Goal: Task Accomplishment & Management: Use online tool/utility

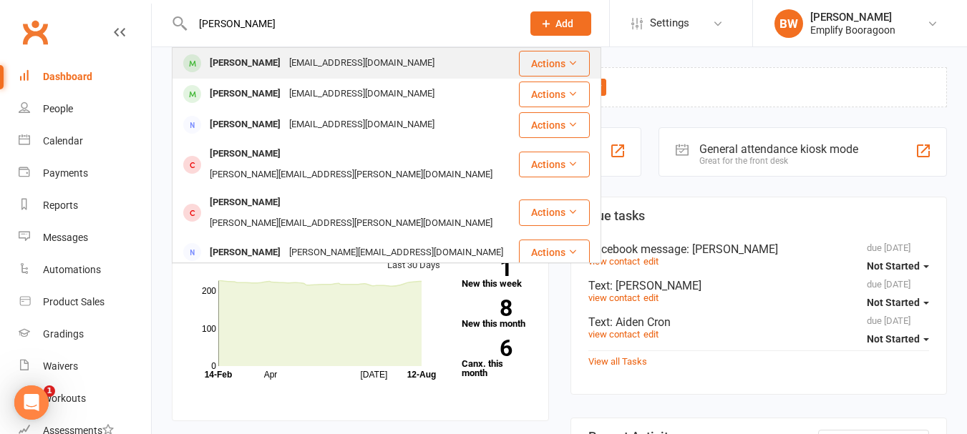
type input "[PERSON_NAME]"
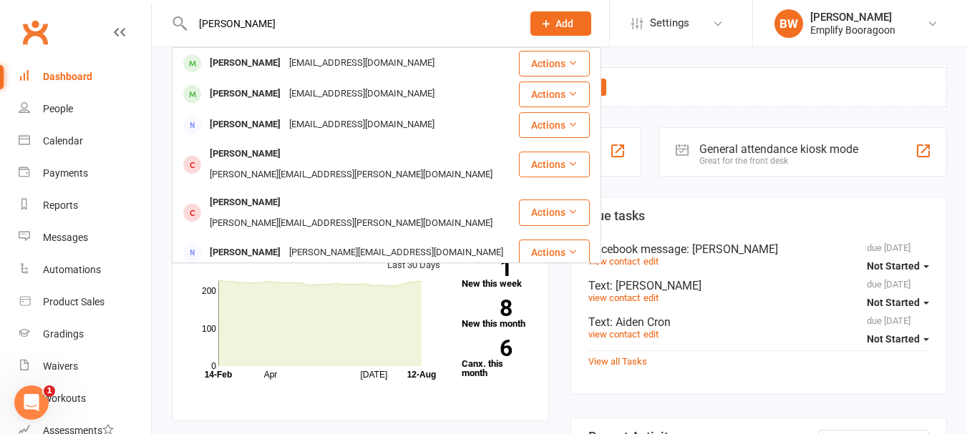
click at [290, 61] on div "[EMAIL_ADDRESS][DOMAIN_NAME]" at bounding box center [362, 63] width 154 height 21
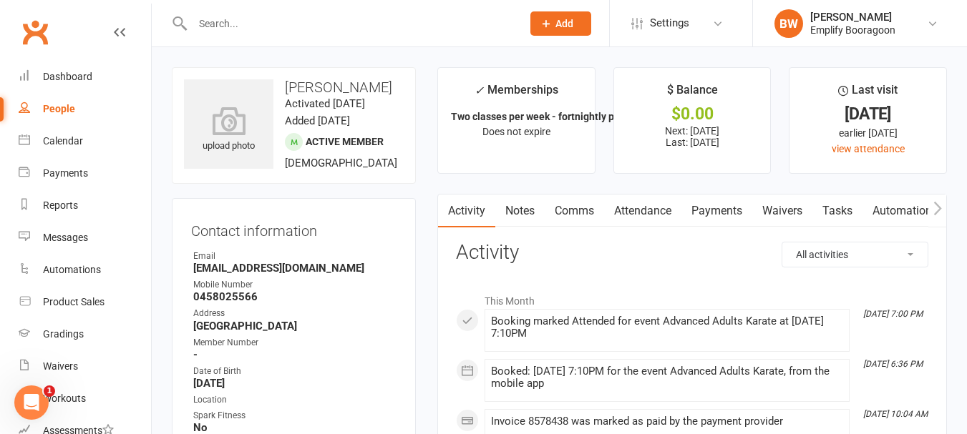
click at [650, 209] on link "Attendance" at bounding box center [642, 211] width 77 height 33
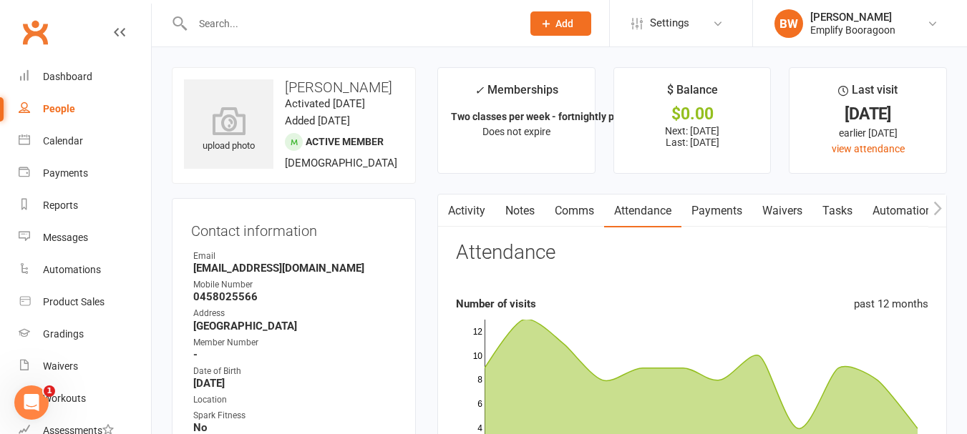
click at [931, 211] on button "button" at bounding box center [937, 211] width 18 height 32
click at [933, 211] on icon "button" at bounding box center [937, 208] width 9 height 15
click at [792, 218] on link "Workouts" at bounding box center [767, 211] width 68 height 33
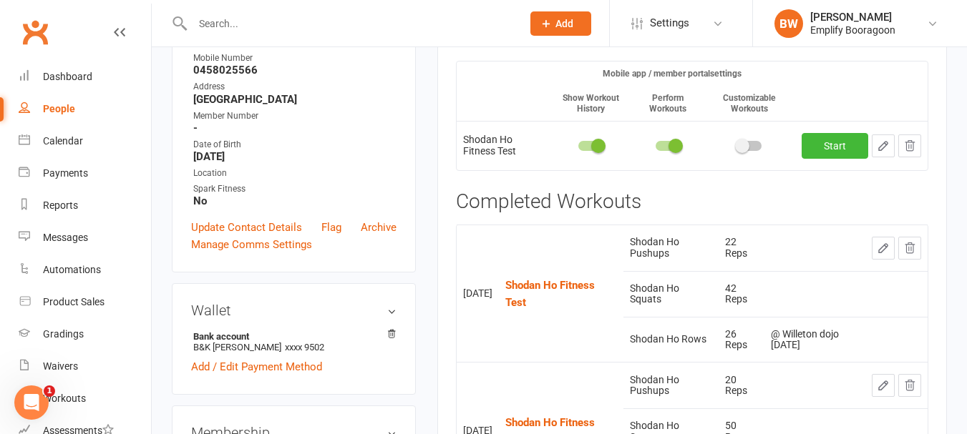
scroll to position [143, 0]
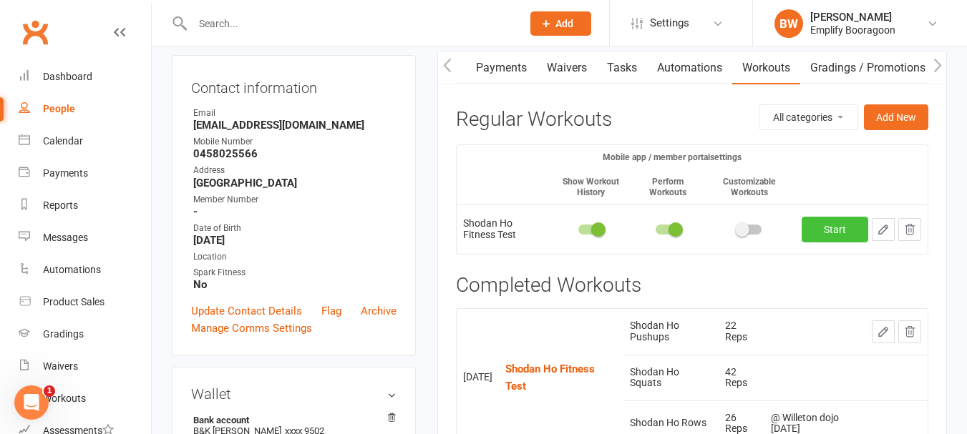
click at [843, 231] on link "Start" at bounding box center [835, 230] width 67 height 26
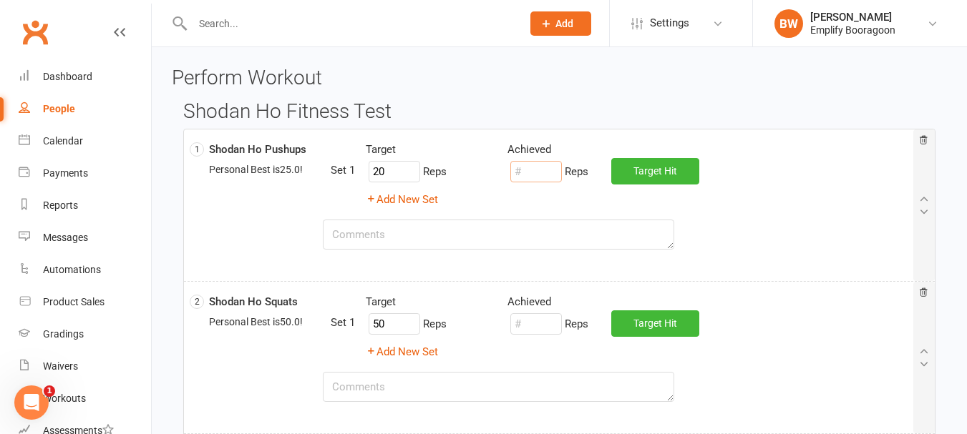
click at [546, 178] on input "number" at bounding box center [536, 171] width 52 height 21
type input "30"
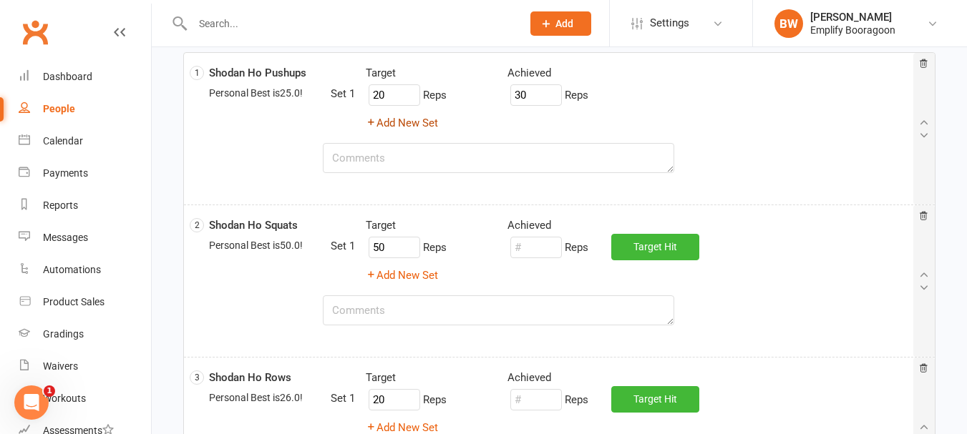
scroll to position [143, 0]
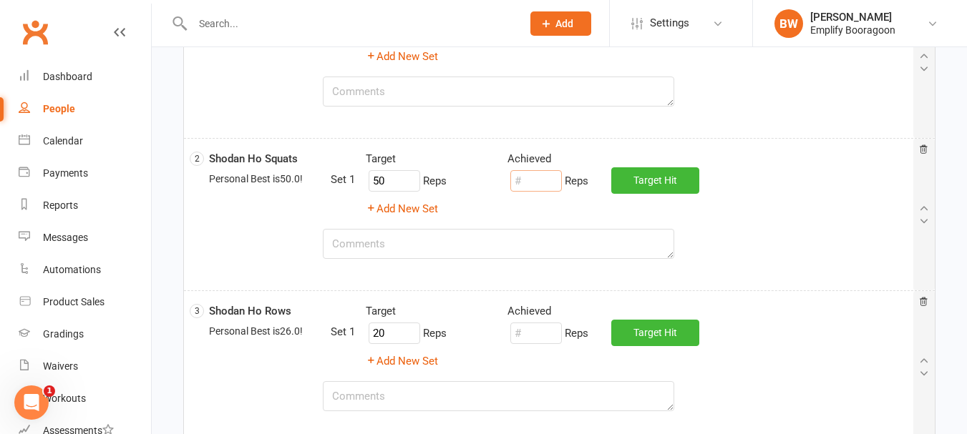
click at [533, 177] on input "number" at bounding box center [536, 180] width 52 height 21
type input "48"
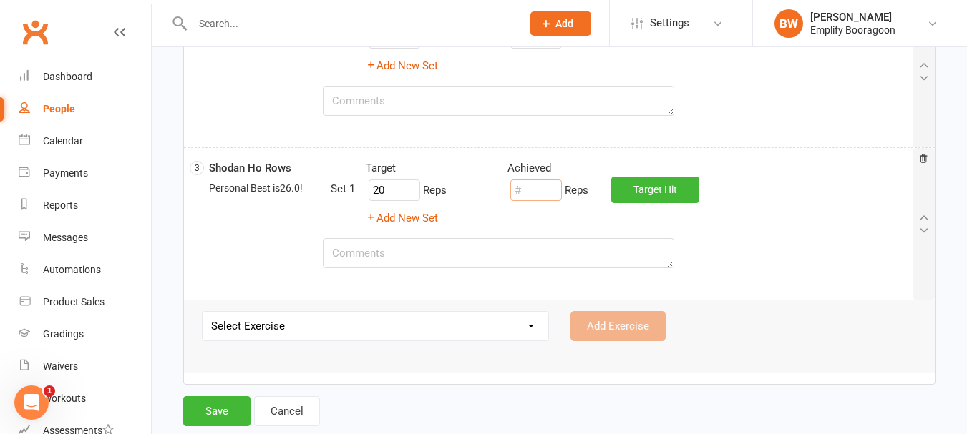
click at [530, 198] on input "number" at bounding box center [536, 190] width 52 height 21
type input "25"
click at [210, 406] on button "Save" at bounding box center [216, 412] width 67 height 30
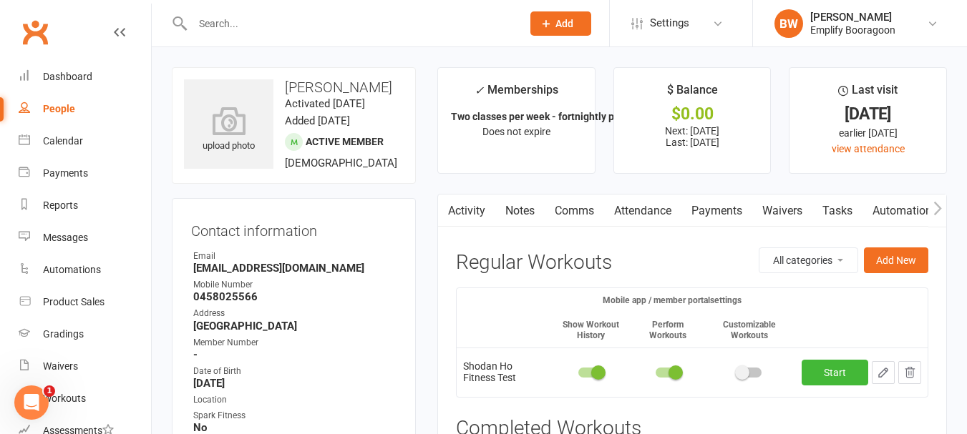
click at [251, 23] on input "text" at bounding box center [350, 24] width 324 height 20
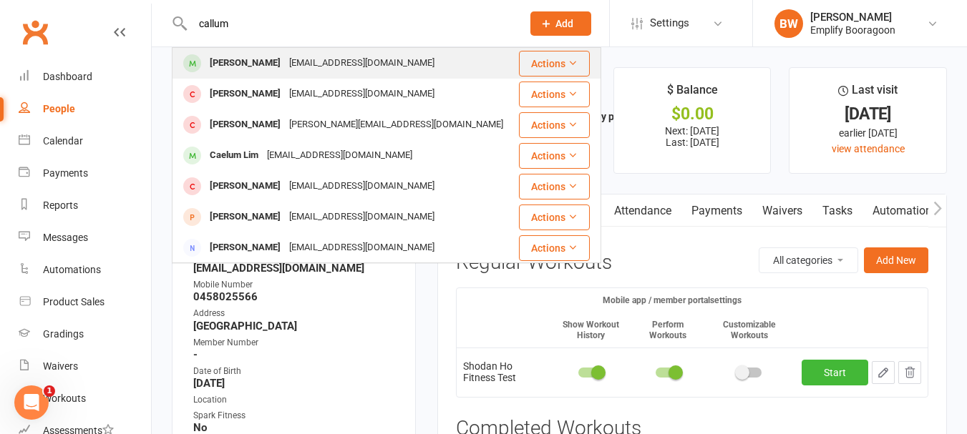
type input "callum"
click at [271, 54] on div "[PERSON_NAME]" at bounding box center [244, 63] width 79 height 21
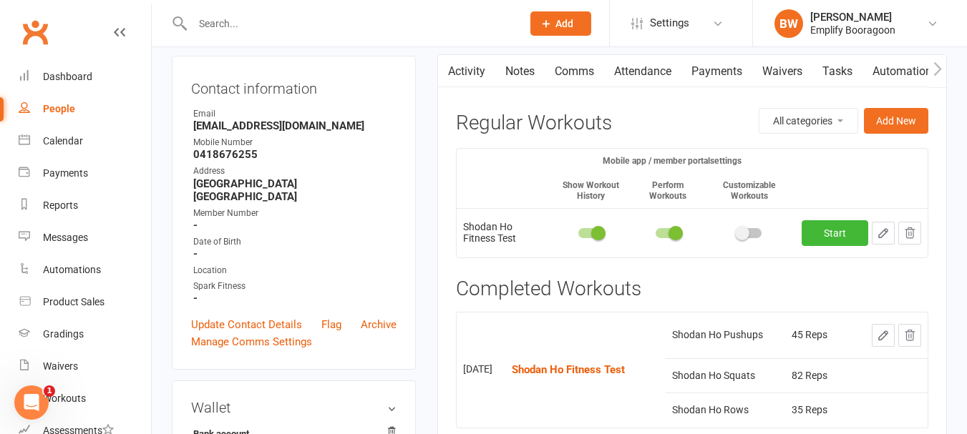
scroll to position [143, 0]
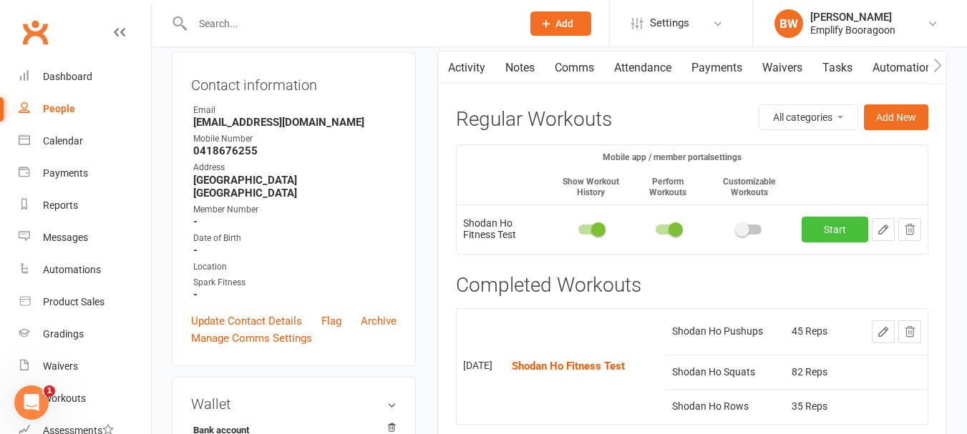
click at [817, 238] on link "Start" at bounding box center [835, 230] width 67 height 26
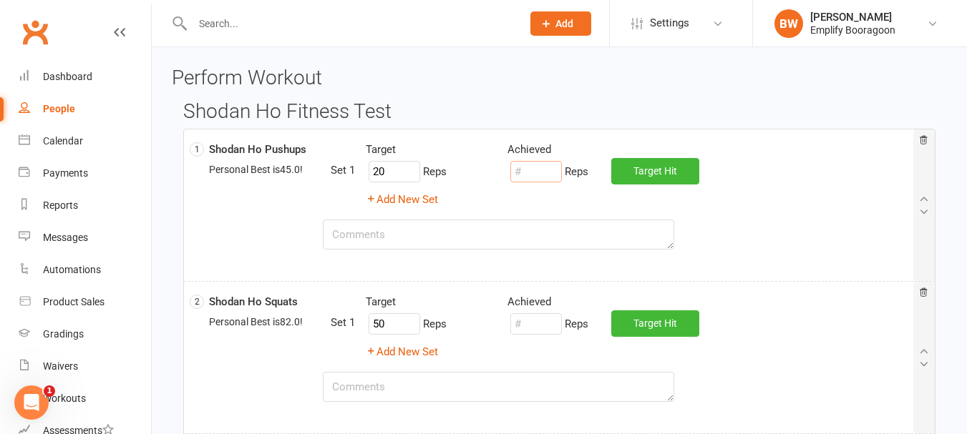
click at [538, 178] on input "number" at bounding box center [536, 171] width 52 height 21
type input "41"
click at [545, 320] on input "number" at bounding box center [536, 324] width 52 height 21
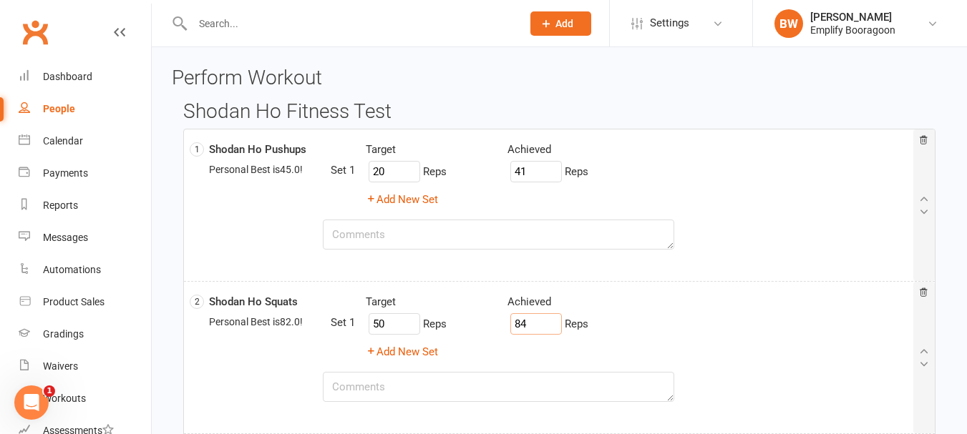
type input "84"
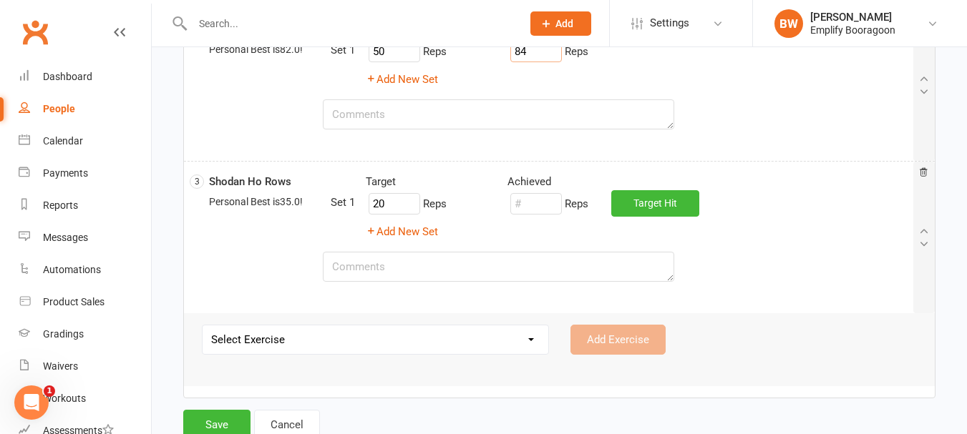
scroll to position [286, 0]
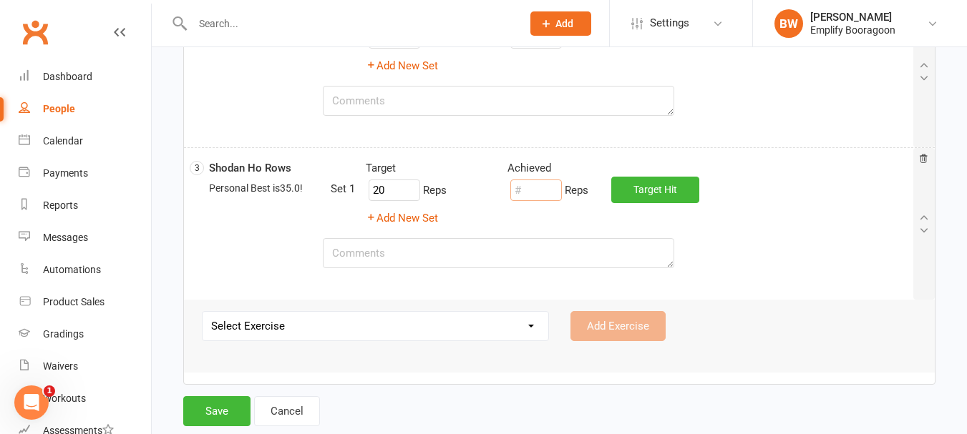
click at [532, 193] on input "number" at bounding box center [536, 190] width 52 height 21
type input "33"
click at [213, 403] on button "Save" at bounding box center [216, 412] width 67 height 30
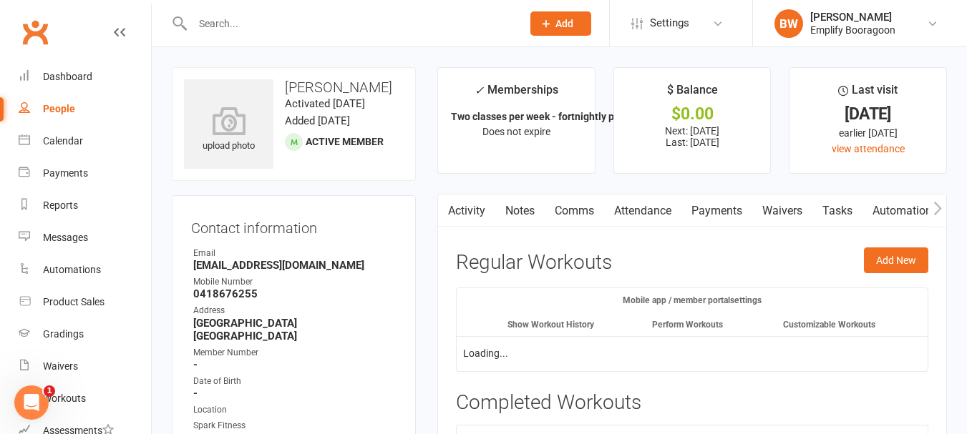
click at [262, 23] on input "text" at bounding box center [350, 24] width 324 height 20
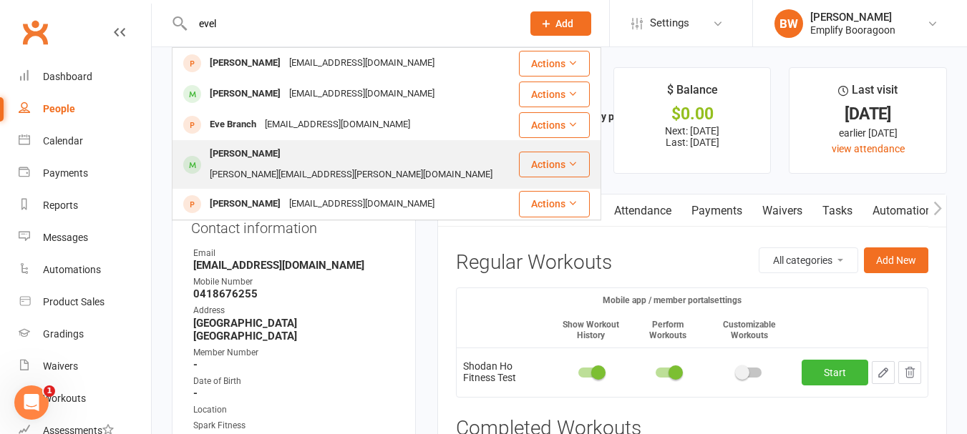
type input "evel"
click at [296, 165] on div "[PERSON_NAME][EMAIL_ADDRESS][PERSON_NAME][DOMAIN_NAME]" at bounding box center [350, 175] width 291 height 21
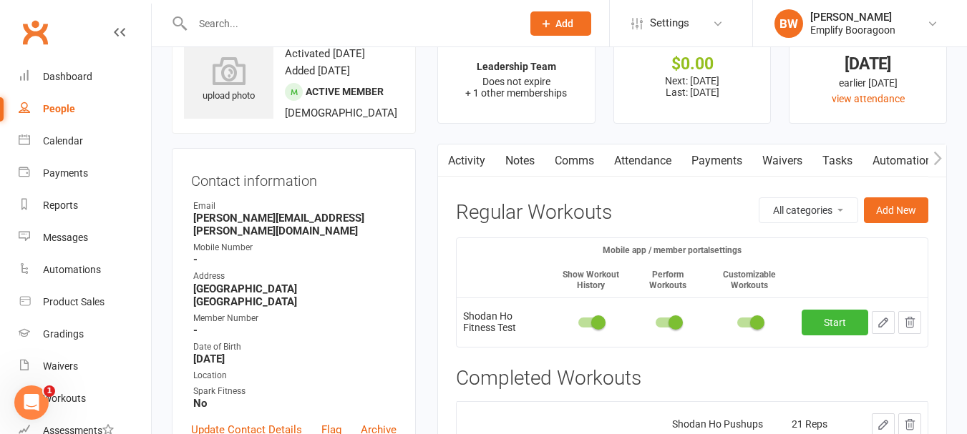
scroll to position [72, 0]
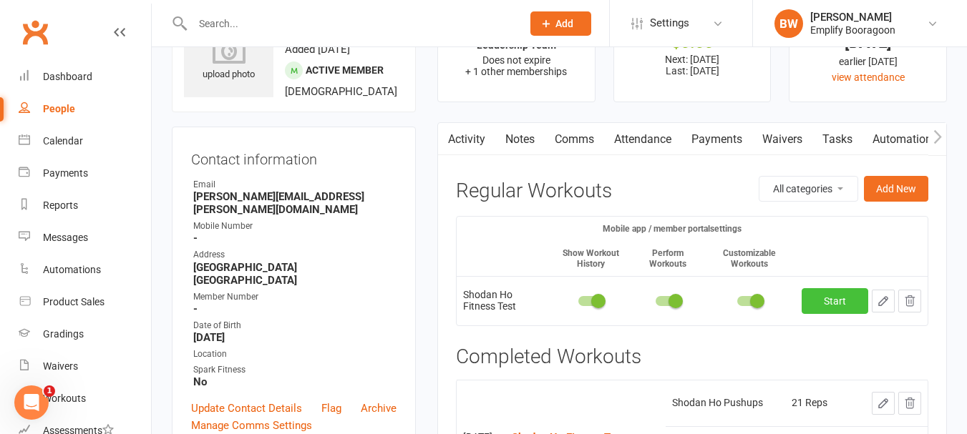
click at [849, 305] on link "Start" at bounding box center [835, 301] width 67 height 26
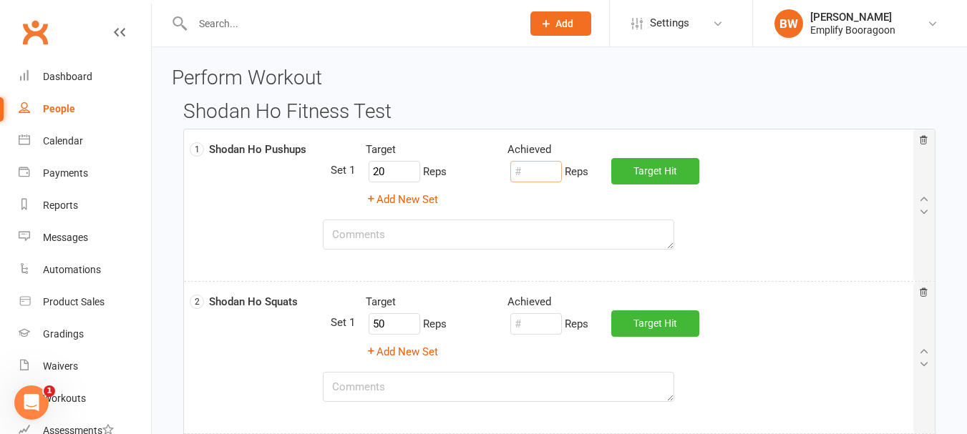
click at [526, 165] on input "number" at bounding box center [536, 171] width 52 height 21
click at [553, 196] on div "Add New Set" at bounding box center [497, 199] width 284 height 17
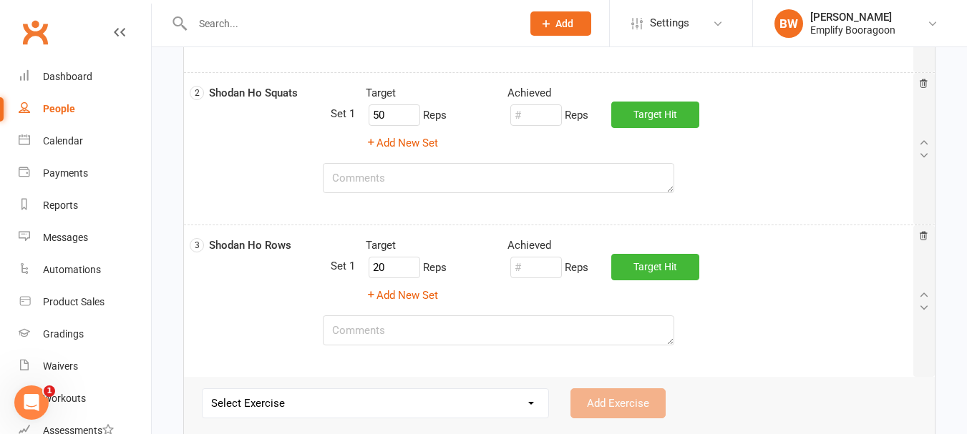
scroll to position [215, 0]
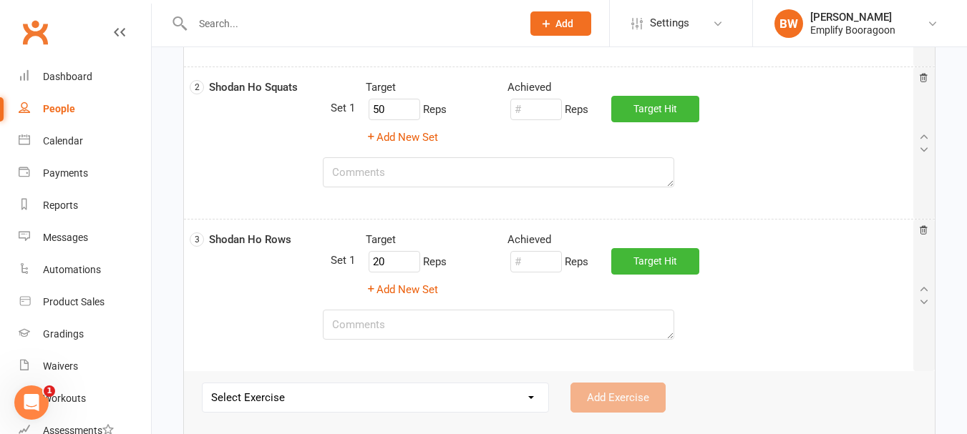
type input "30"
click at [530, 110] on input "number" at bounding box center [536, 109] width 52 height 21
type input "55"
click at [540, 269] on input "number" at bounding box center [536, 261] width 52 height 21
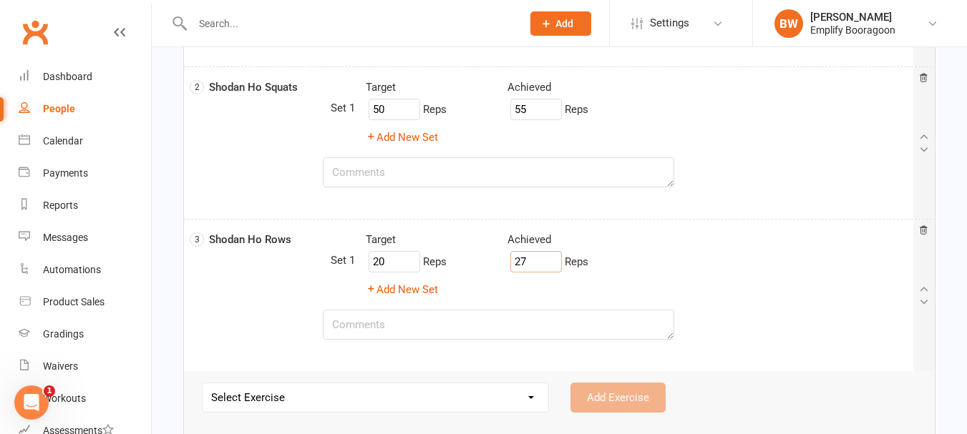
type input "27"
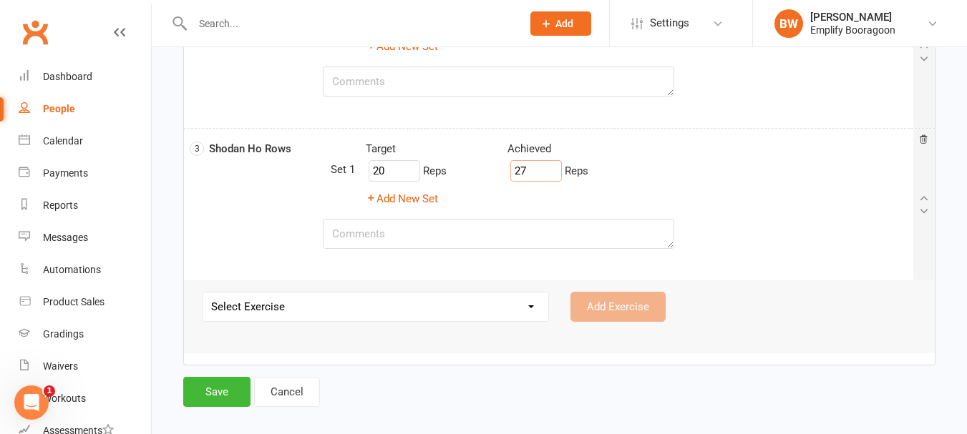
scroll to position [311, 0]
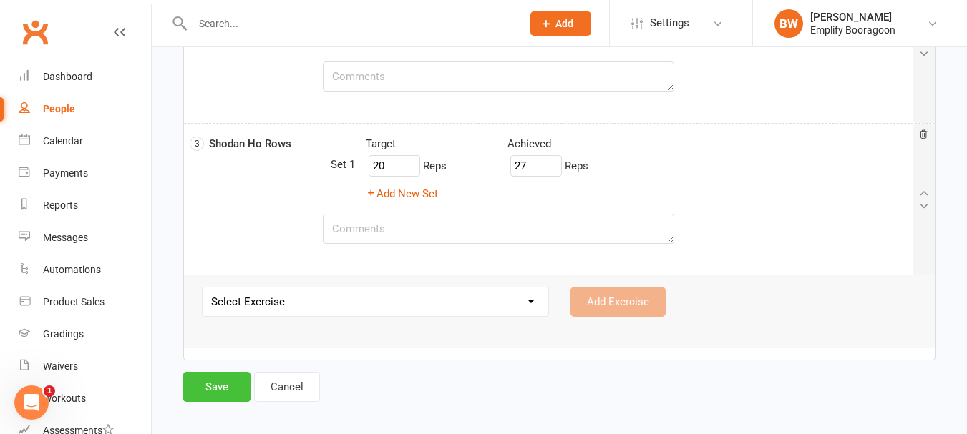
click at [224, 384] on button "Save" at bounding box center [216, 387] width 67 height 30
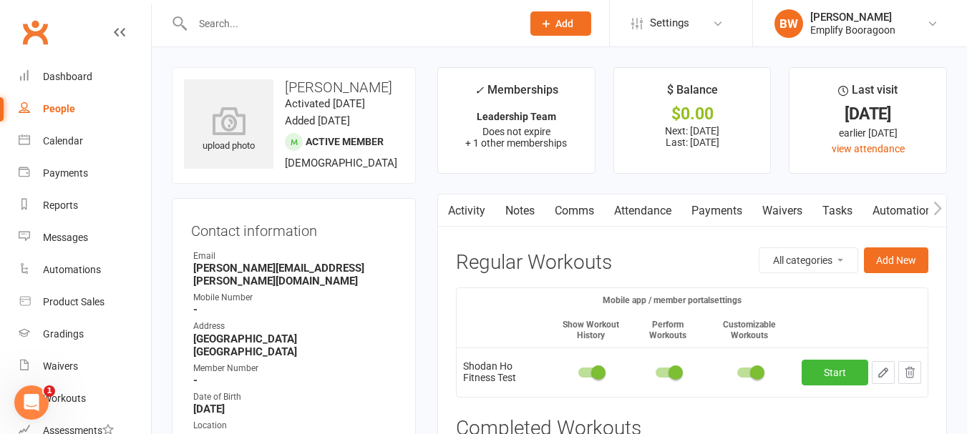
click at [334, 28] on input "text" at bounding box center [350, 24] width 324 height 20
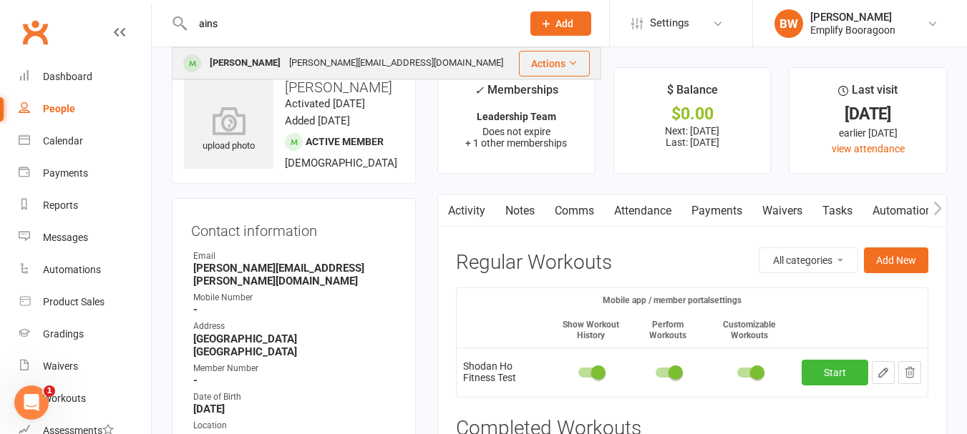
type input "ains"
click at [314, 53] on div "[PERSON_NAME][EMAIL_ADDRESS][DOMAIN_NAME]" at bounding box center [396, 63] width 223 height 21
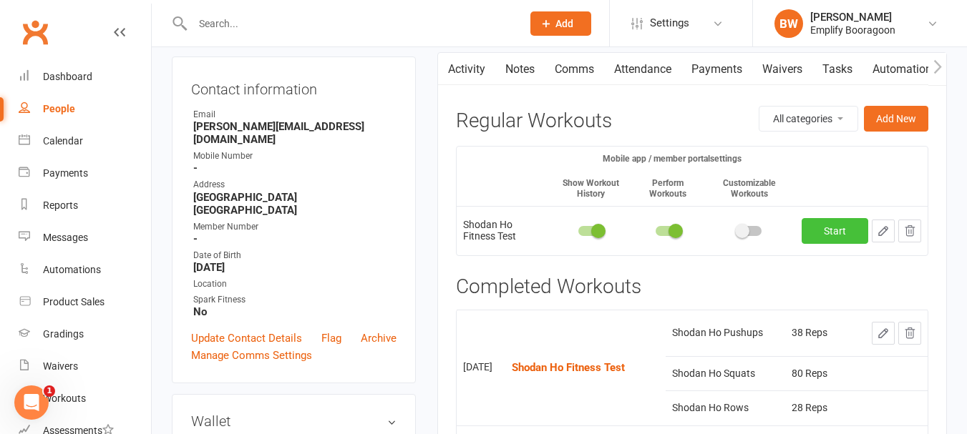
scroll to position [143, 0]
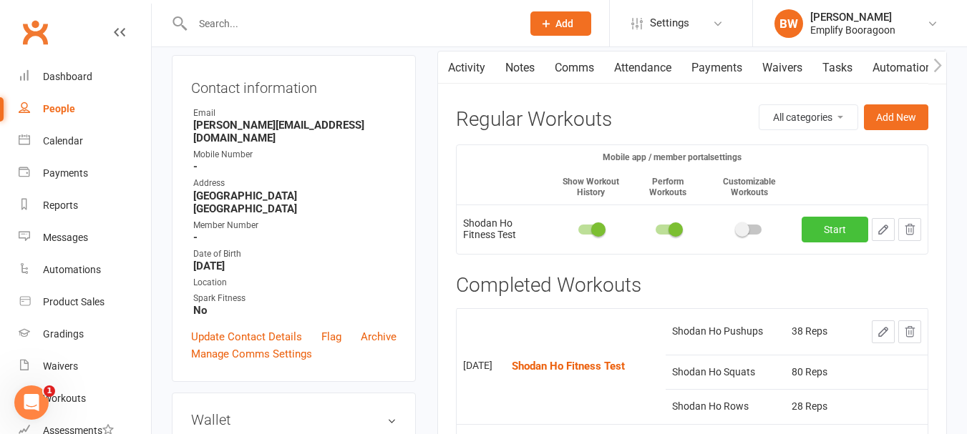
click at [845, 233] on link "Start" at bounding box center [835, 230] width 67 height 26
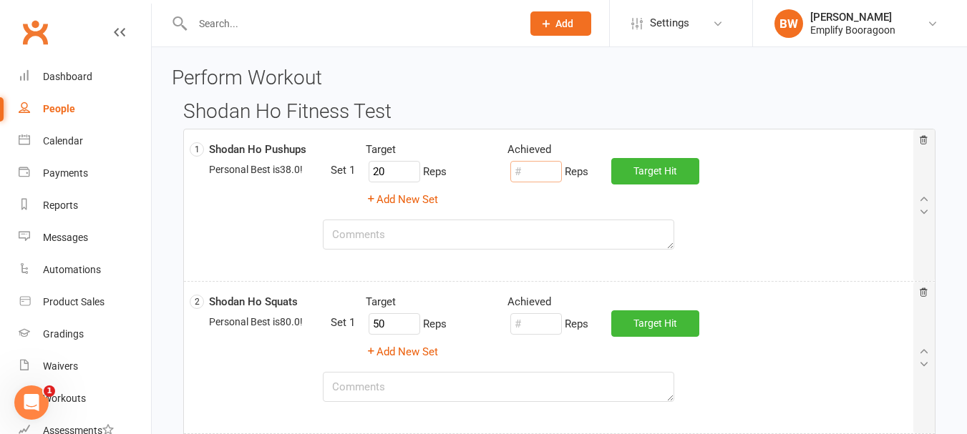
click at [544, 179] on input "number" at bounding box center [536, 171] width 52 height 21
type input "35"
click at [544, 317] on input "number" at bounding box center [536, 324] width 52 height 21
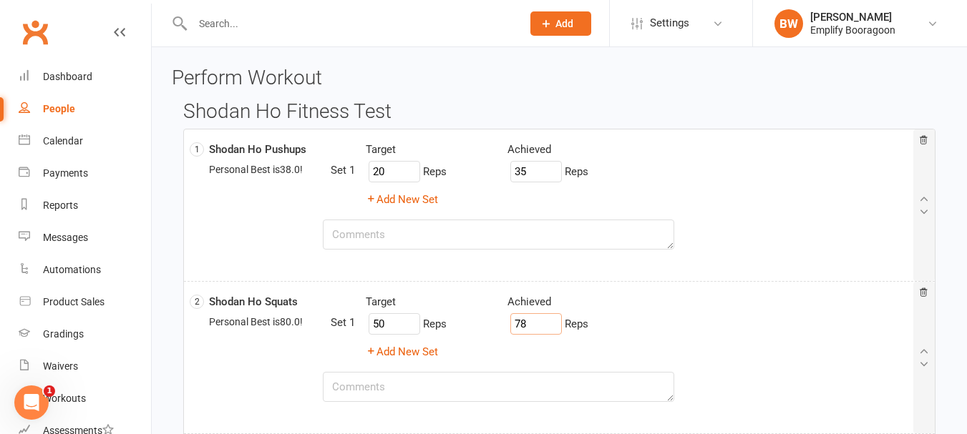
type input "78"
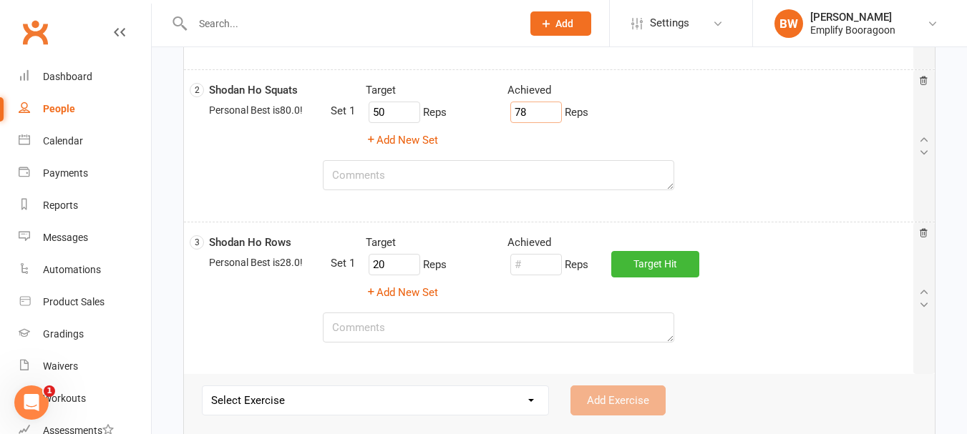
scroll to position [215, 0]
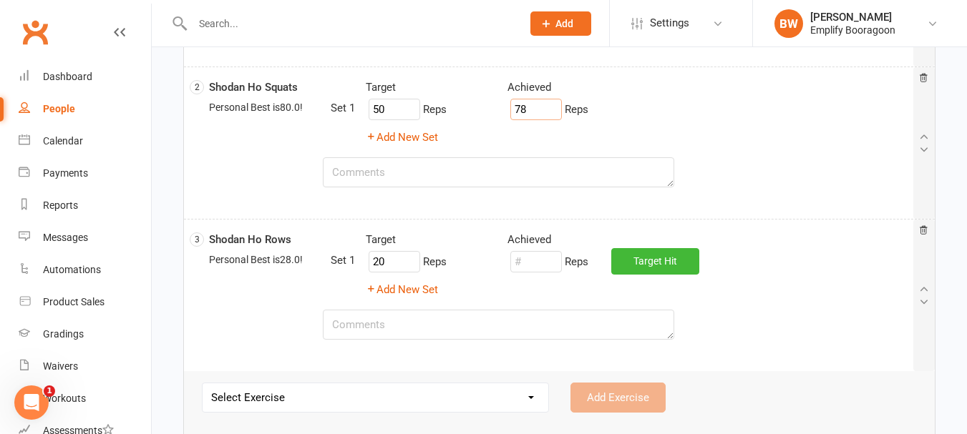
click at [542, 273] on div "Reps" at bounding box center [548, 261] width 81 height 27
click at [538, 265] on input "number" at bounding box center [536, 261] width 52 height 21
type input "28"
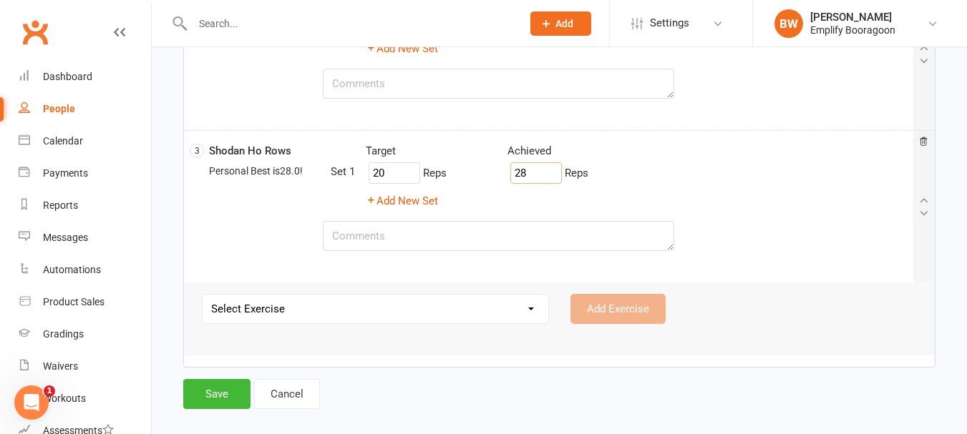
scroll to position [311, 0]
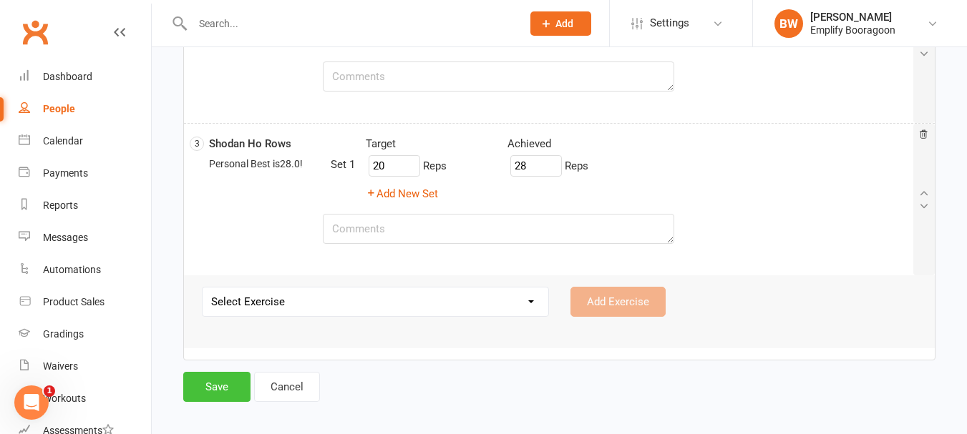
click at [212, 382] on button "Save" at bounding box center [216, 387] width 67 height 30
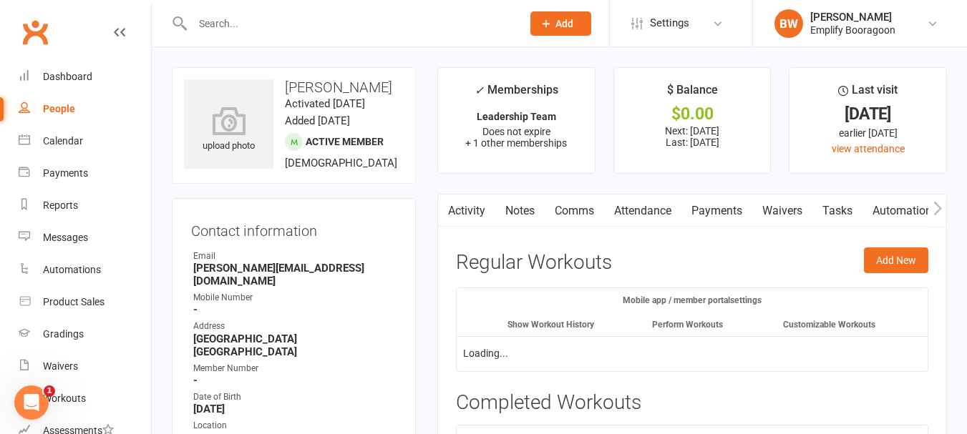
click at [283, 23] on input "text" at bounding box center [350, 24] width 324 height 20
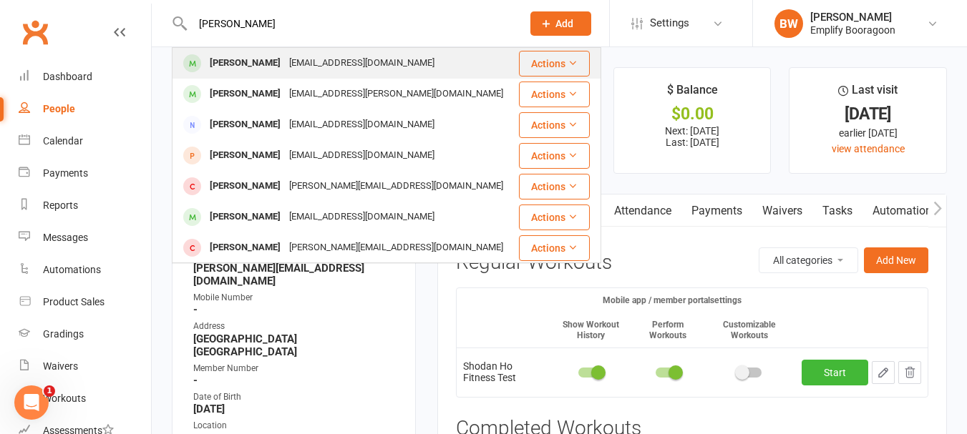
type input "[PERSON_NAME]"
click at [285, 65] on div "[EMAIL_ADDRESS][DOMAIN_NAME]" at bounding box center [362, 63] width 154 height 21
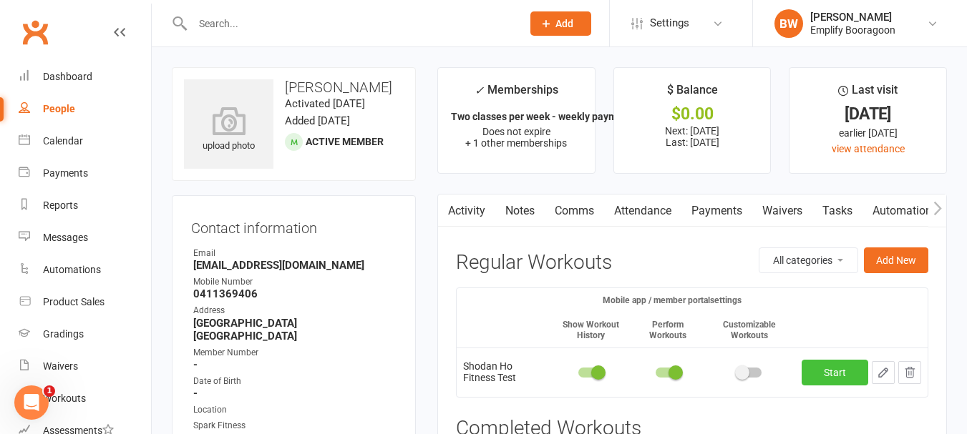
click at [830, 368] on link "Start" at bounding box center [835, 373] width 67 height 26
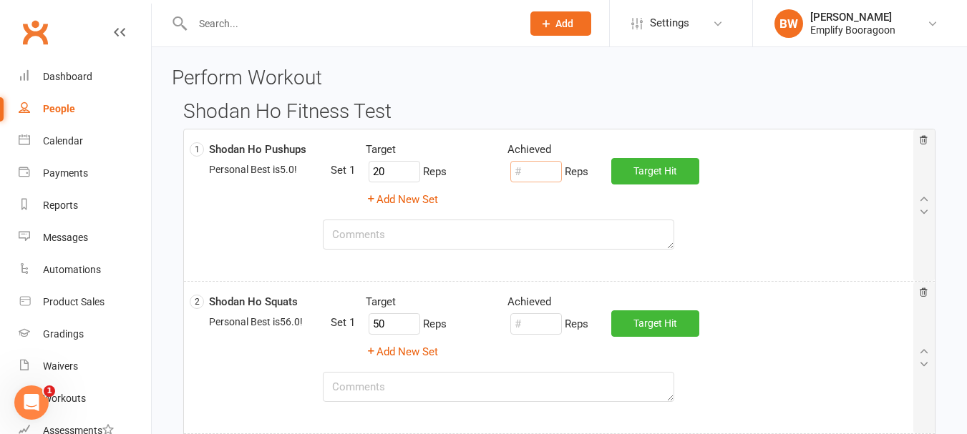
click at [548, 172] on input "number" at bounding box center [536, 171] width 52 height 21
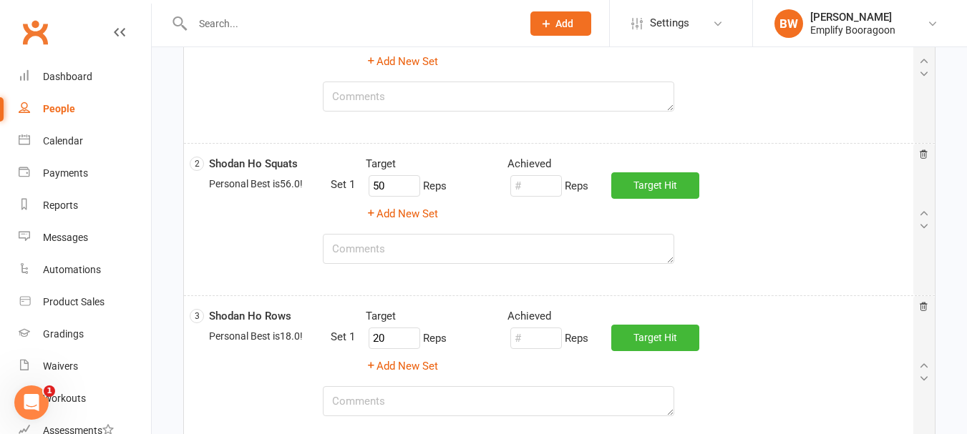
scroll to position [143, 0]
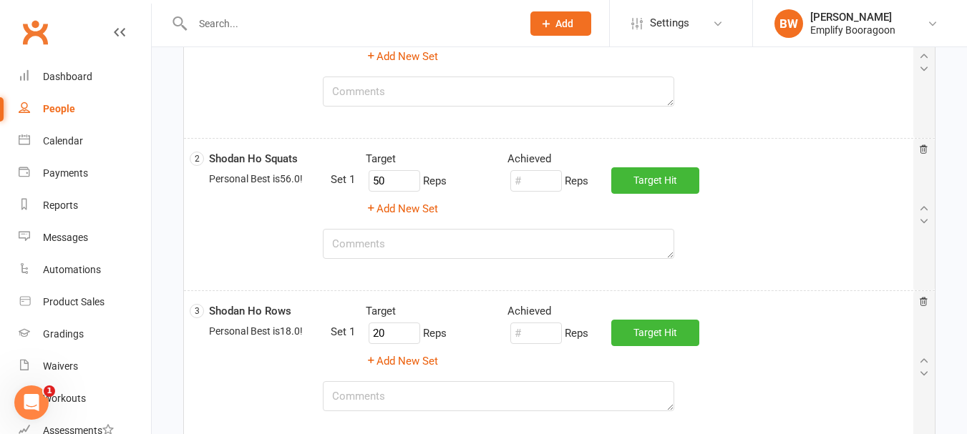
type input "0"
click at [550, 180] on input "number" at bounding box center [536, 180] width 52 height 21
type input "55"
click at [543, 340] on input "number" at bounding box center [536, 333] width 52 height 21
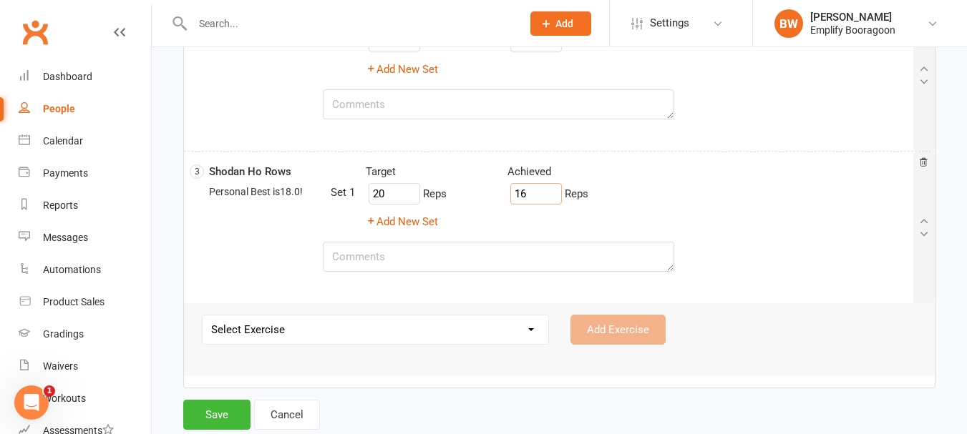
scroll to position [311, 0]
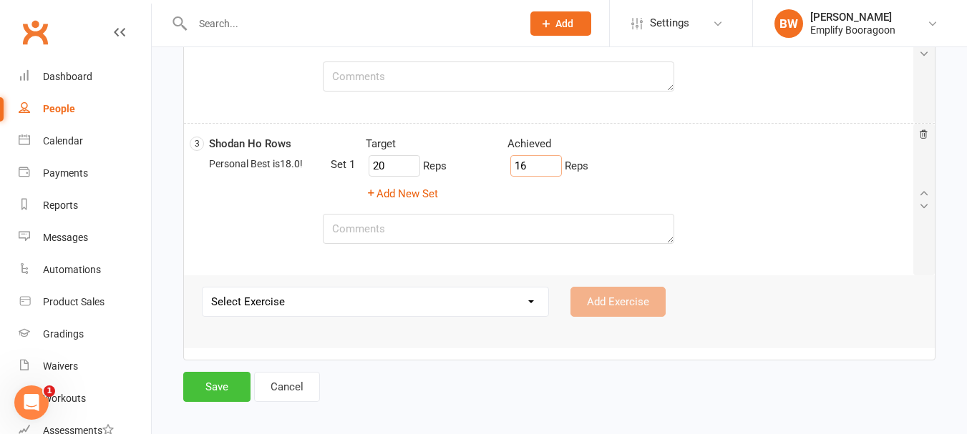
type input "16"
click at [216, 392] on button "Save" at bounding box center [216, 387] width 67 height 30
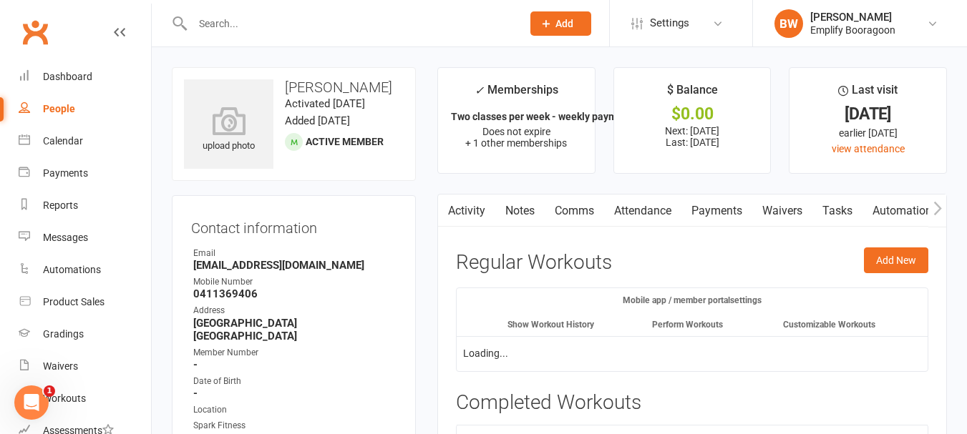
click at [273, 21] on input "text" at bounding box center [350, 24] width 324 height 20
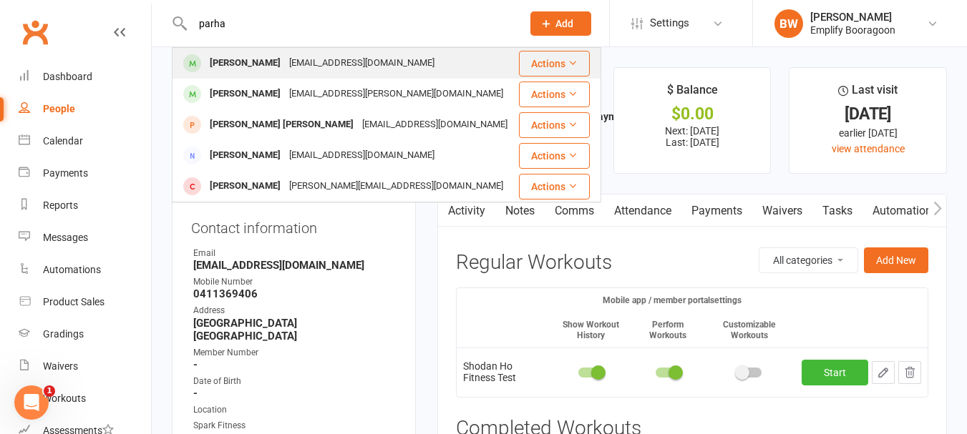
type input "parha"
click at [270, 54] on div "[PERSON_NAME]" at bounding box center [244, 63] width 79 height 21
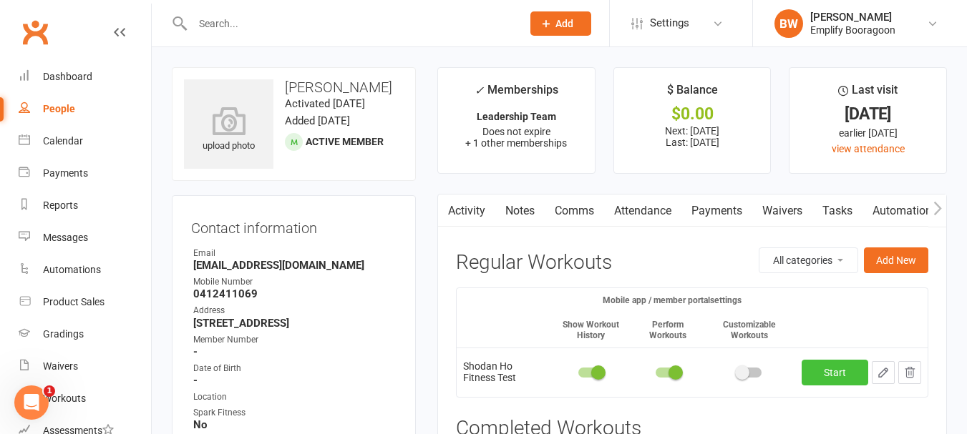
click at [853, 372] on link "Start" at bounding box center [835, 373] width 67 height 26
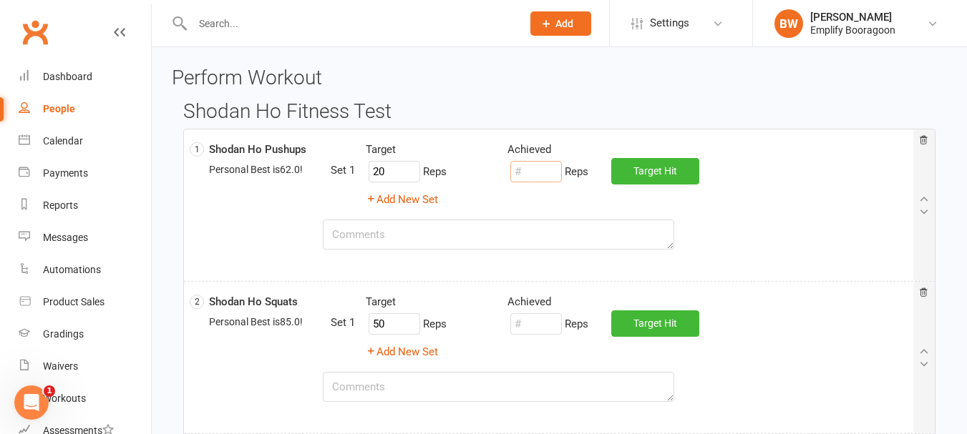
click at [527, 165] on input "number" at bounding box center [536, 171] width 52 height 21
type input "56"
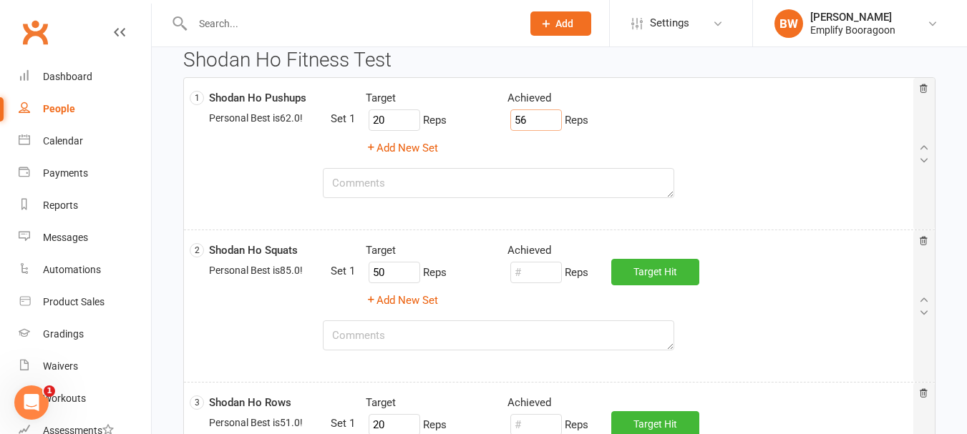
scroll to position [72, 0]
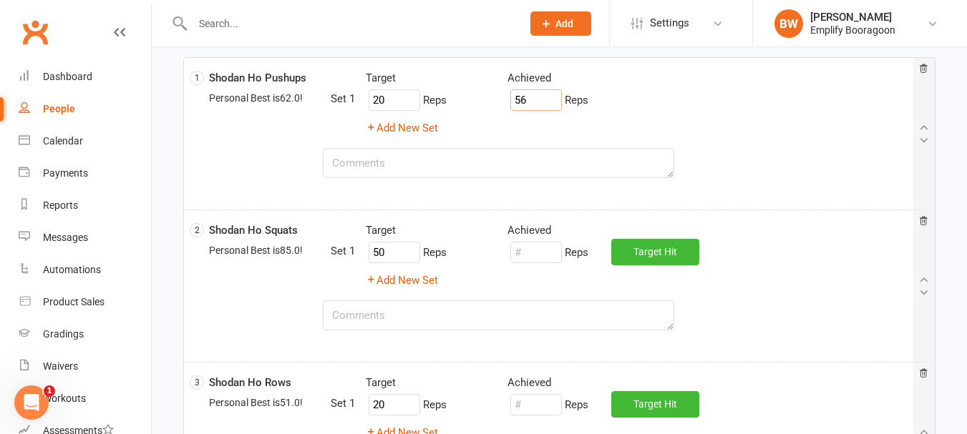
click at [547, 266] on div "Target Achieved 50 Reps Reps Target Hit Add New Set" at bounding box center [621, 255] width 583 height 67
click at [544, 257] on input "number" at bounding box center [536, 252] width 52 height 21
type input "87"
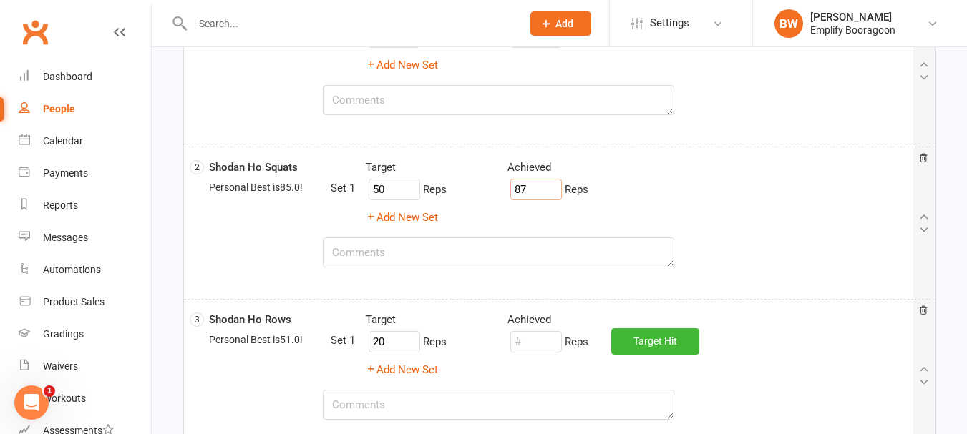
scroll to position [215, 0]
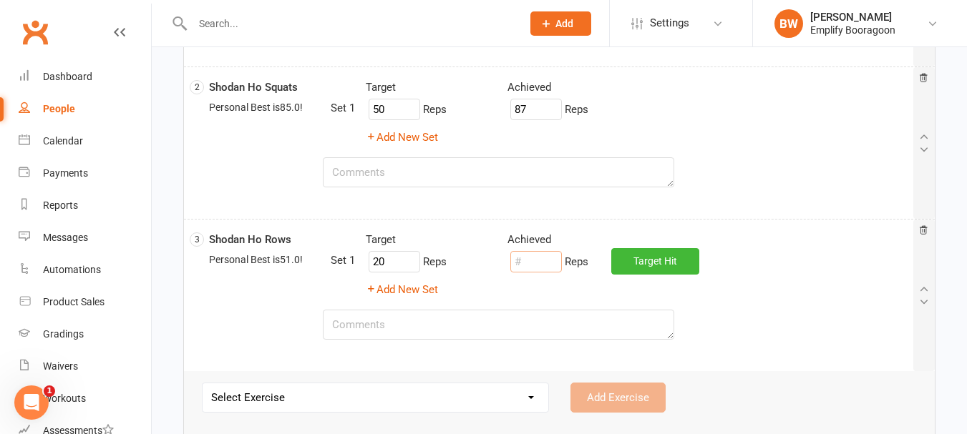
click at [544, 257] on input "number" at bounding box center [536, 261] width 52 height 21
type input "0"
click at [543, 329] on textarea at bounding box center [499, 325] width 352 height 30
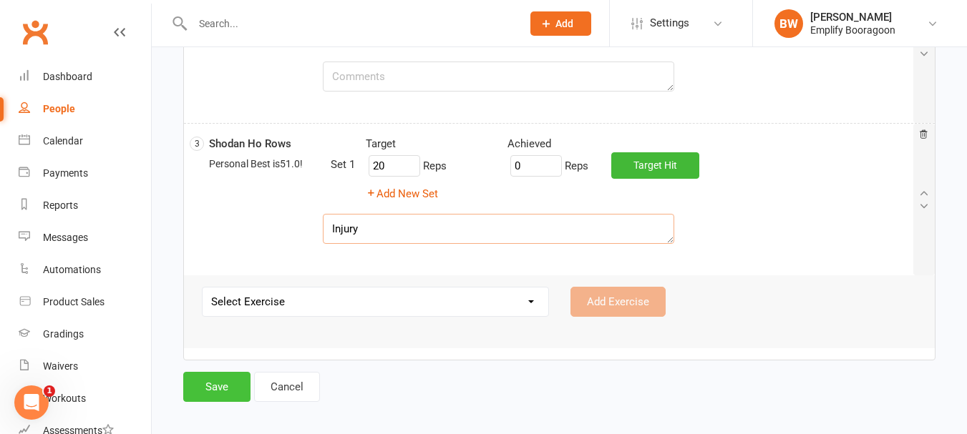
type textarea "Injury"
click at [220, 385] on button "Save" at bounding box center [216, 387] width 67 height 30
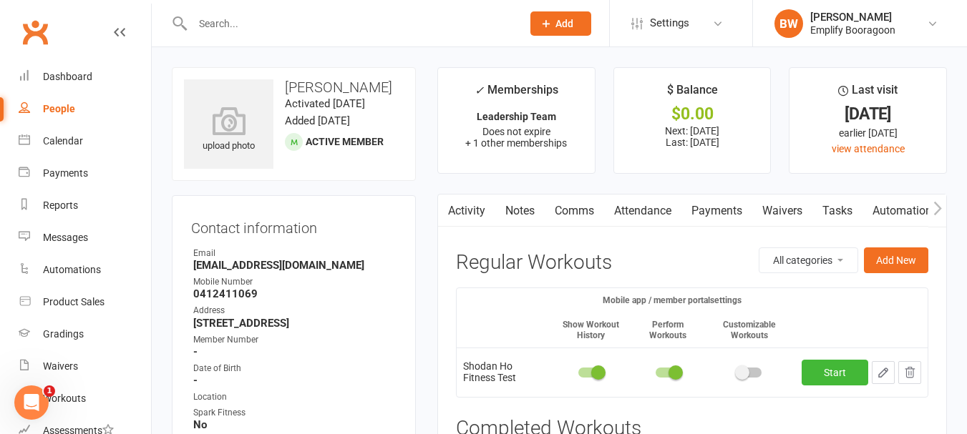
click at [286, 26] on input "text" at bounding box center [350, 24] width 324 height 20
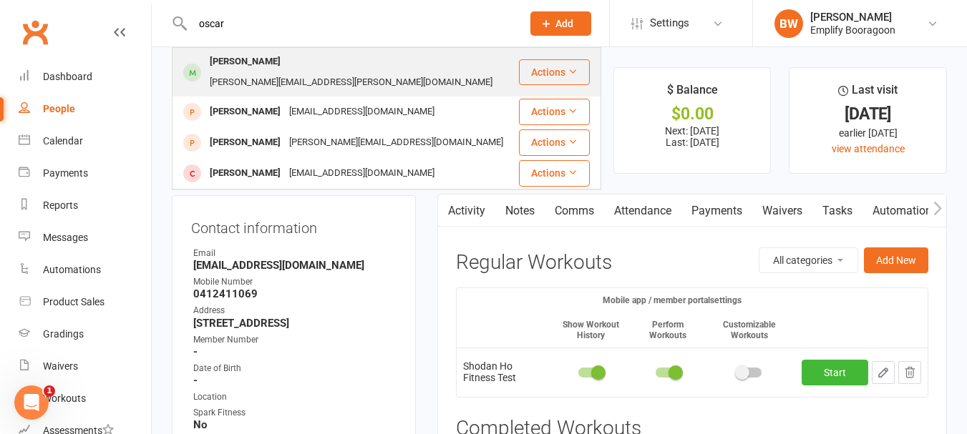
type input "oscar"
click at [289, 72] on div "[PERSON_NAME][EMAIL_ADDRESS][PERSON_NAME][DOMAIN_NAME]" at bounding box center [350, 82] width 291 height 21
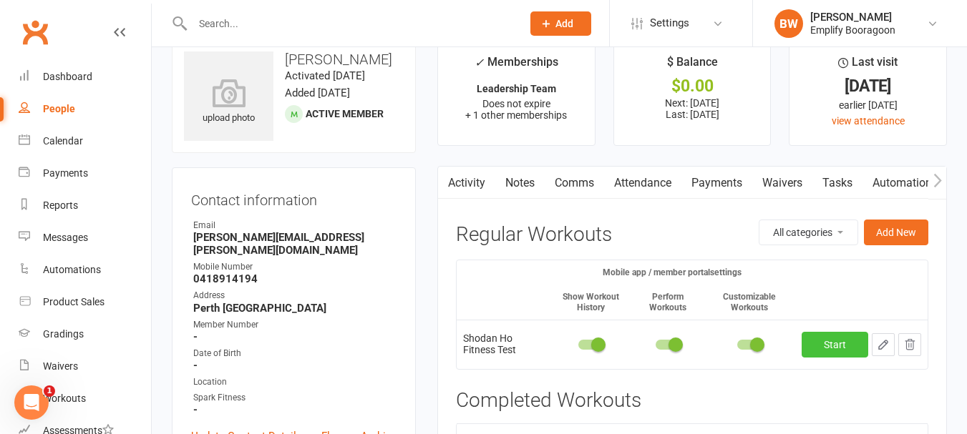
scroll to position [72, 0]
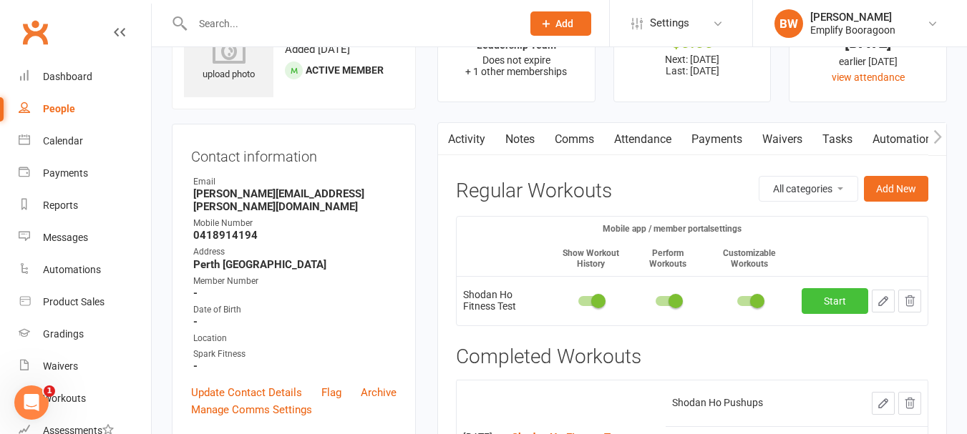
click at [818, 311] on link "Start" at bounding box center [835, 301] width 67 height 26
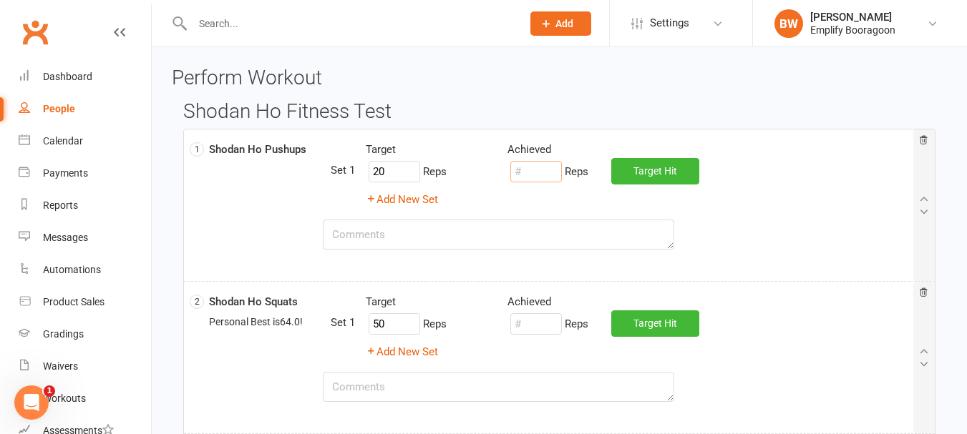
click at [545, 175] on input "number" at bounding box center [536, 171] width 52 height 21
type input "39"
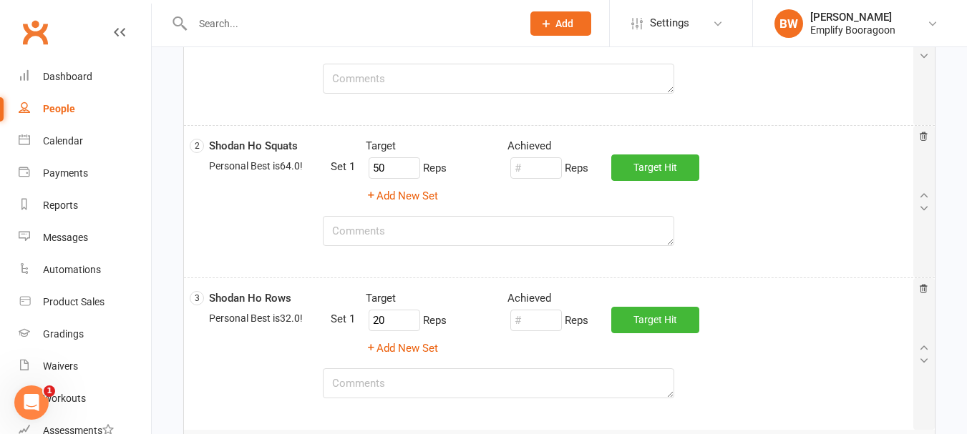
scroll to position [215, 0]
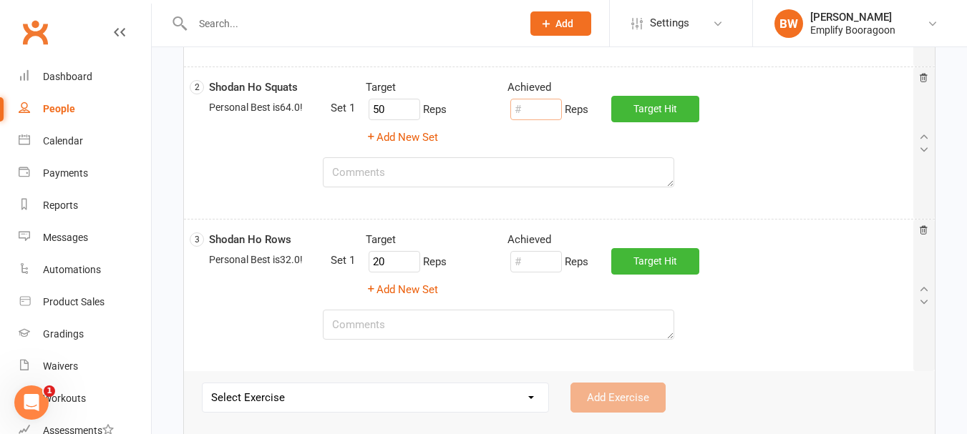
click at [535, 108] on input "number" at bounding box center [536, 109] width 52 height 21
type input "70"
click at [549, 264] on input "number" at bounding box center [536, 261] width 52 height 21
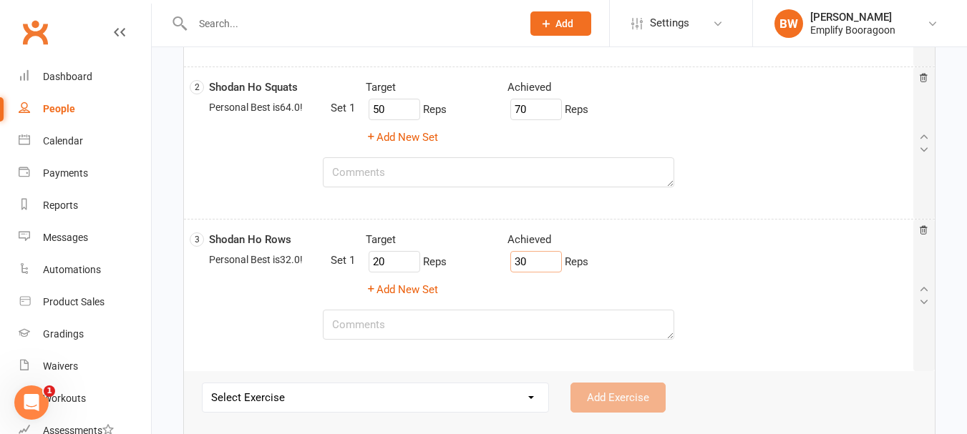
type input "30"
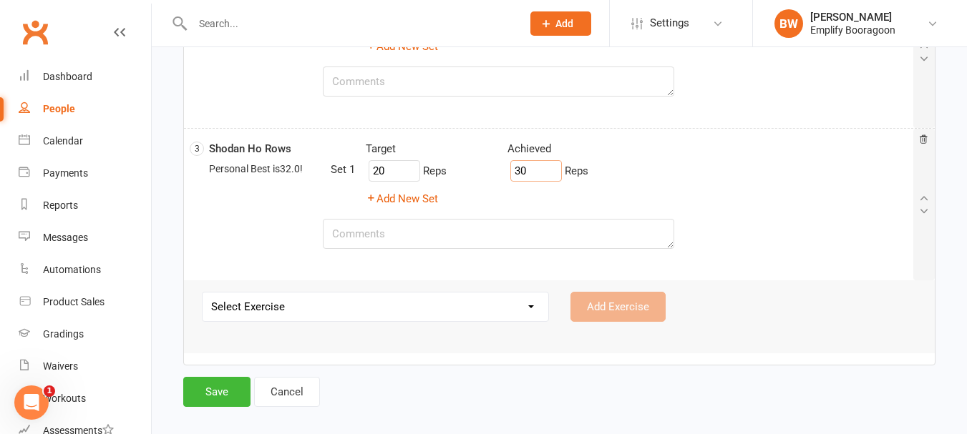
scroll to position [311, 0]
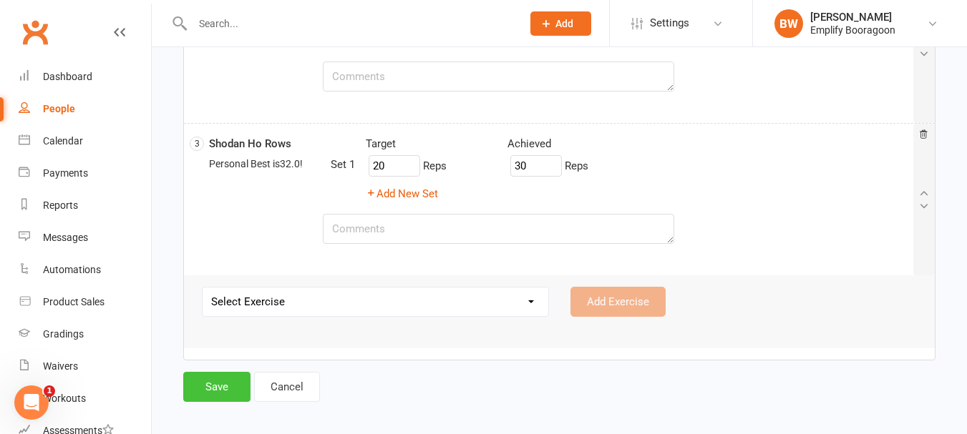
click at [201, 384] on button "Save" at bounding box center [216, 387] width 67 height 30
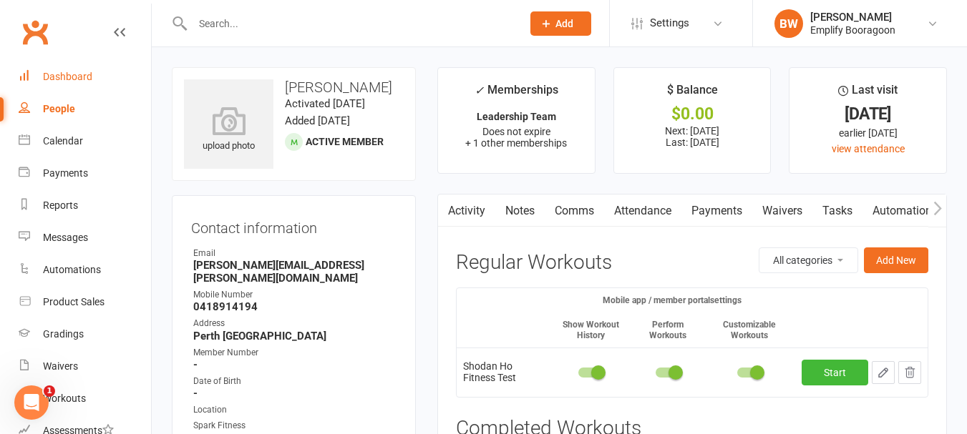
click at [73, 78] on div "Dashboard" at bounding box center [67, 76] width 49 height 11
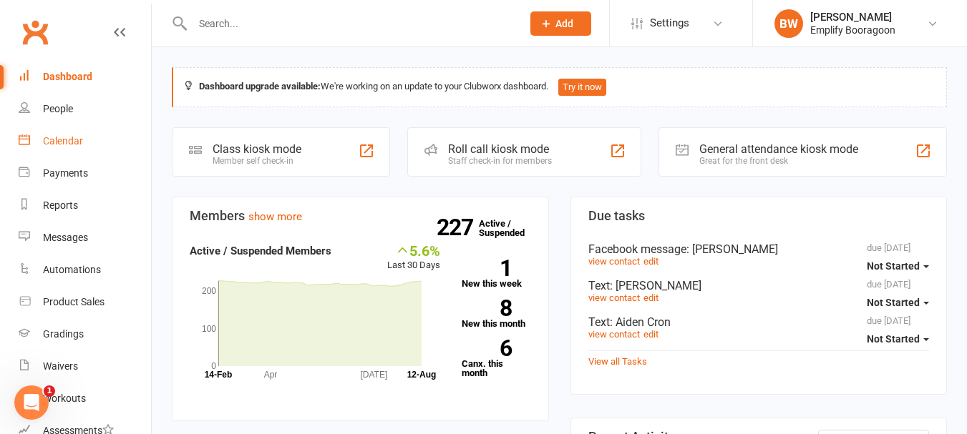
click at [74, 135] on div "Calendar" at bounding box center [63, 140] width 40 height 11
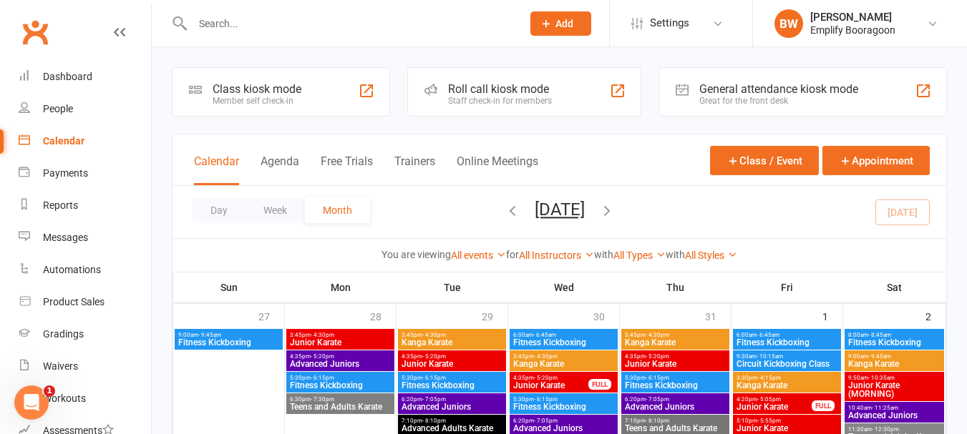
scroll to position [358, 0]
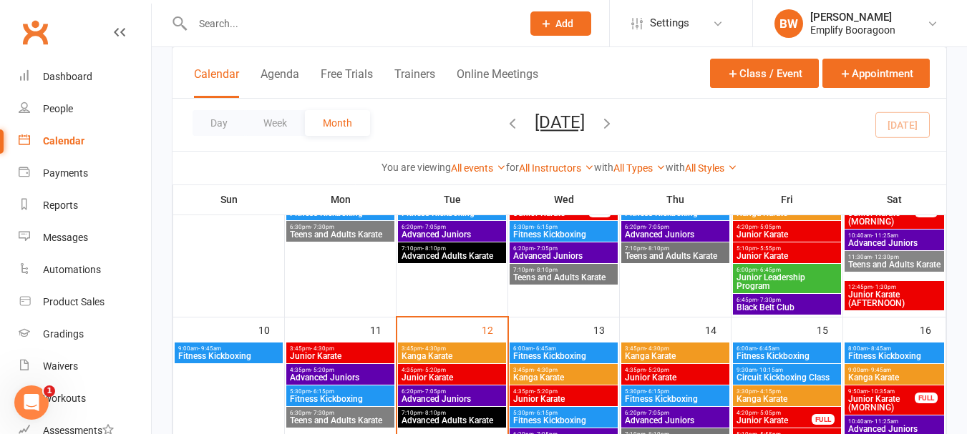
click at [528, 350] on span "6:00am - 6:45am" at bounding box center [564, 349] width 102 height 6
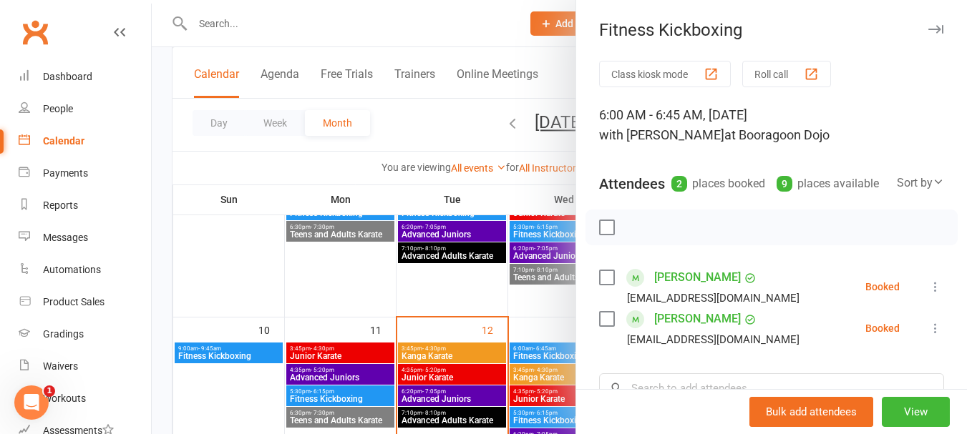
scroll to position [72, 0]
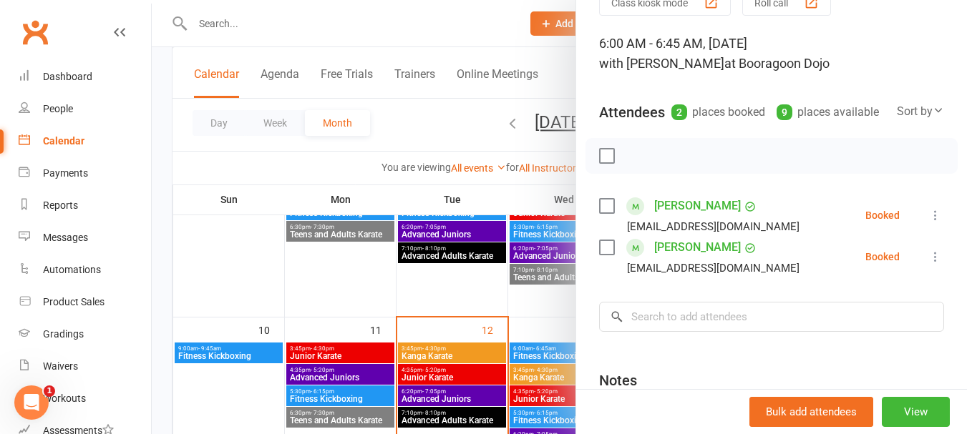
click at [471, 154] on div at bounding box center [559, 217] width 815 height 434
